Goal: Find specific page/section: Find specific page/section

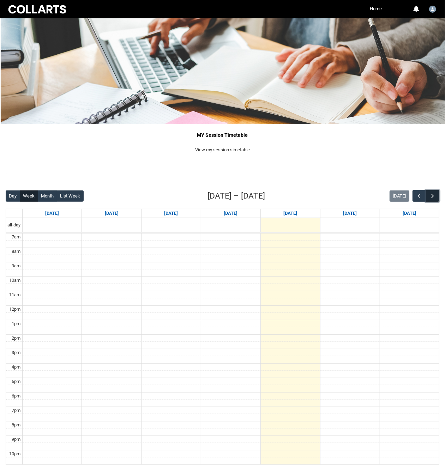
click at [430, 193] on button "button" at bounding box center [432, 196] width 13 height 12
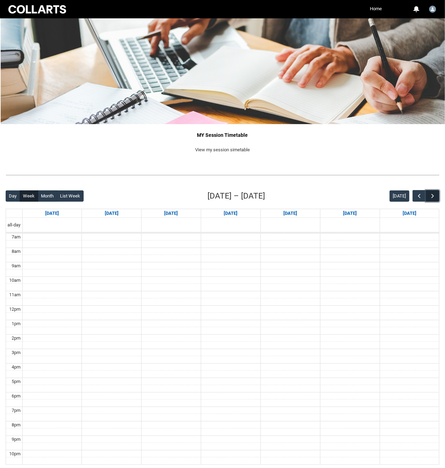
click at [430, 193] on button "button" at bounding box center [432, 196] width 13 height 12
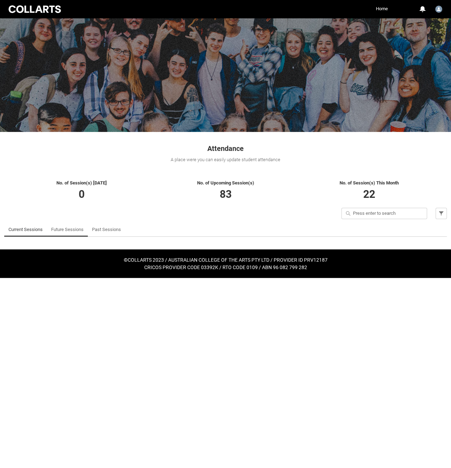
click at [62, 226] on link "Future Sessions" at bounding box center [67, 230] width 32 height 14
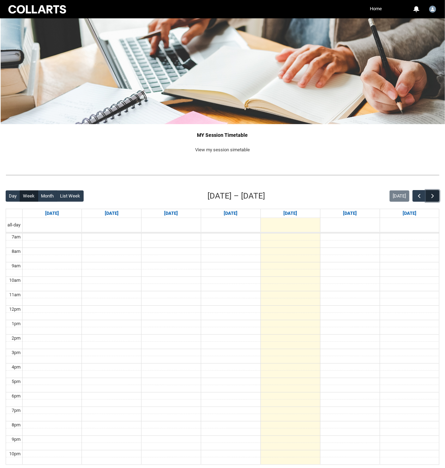
click at [429, 197] on span "button" at bounding box center [432, 196] width 7 height 7
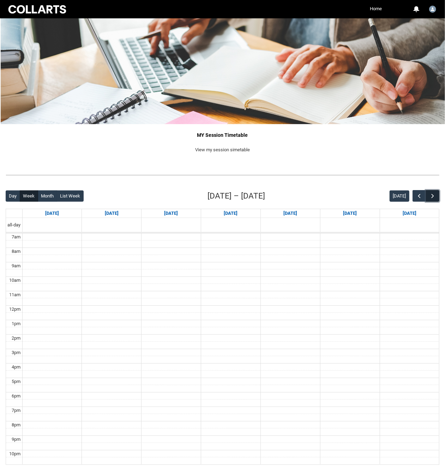
click at [429, 197] on span "button" at bounding box center [432, 196] width 7 height 7
